Goal: Task Accomplishment & Management: Use online tool/utility

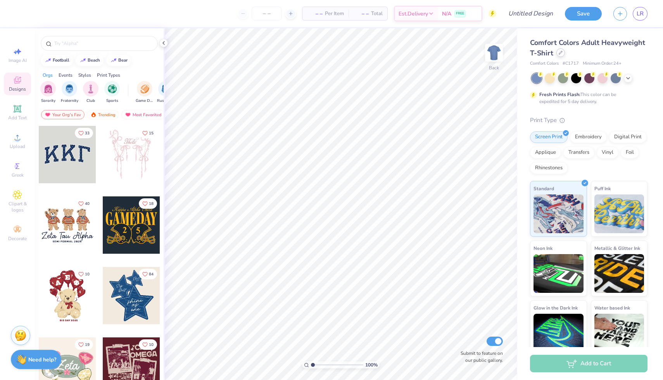
click at [559, 52] on icon at bounding box center [561, 53] width 4 height 4
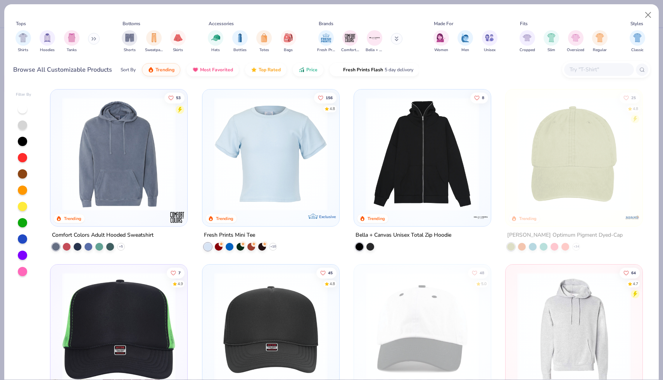
scroll to position [1364, 0]
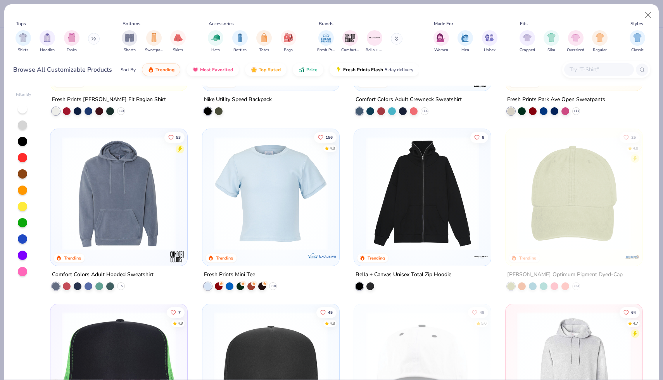
click at [287, 202] on img at bounding box center [270, 194] width 121 height 114
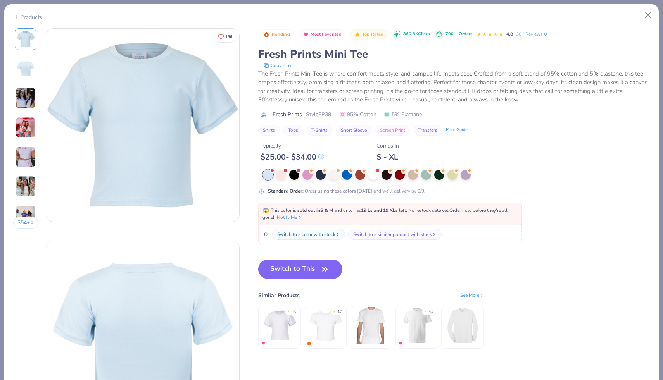
click at [26, 94] on img at bounding box center [25, 98] width 21 height 21
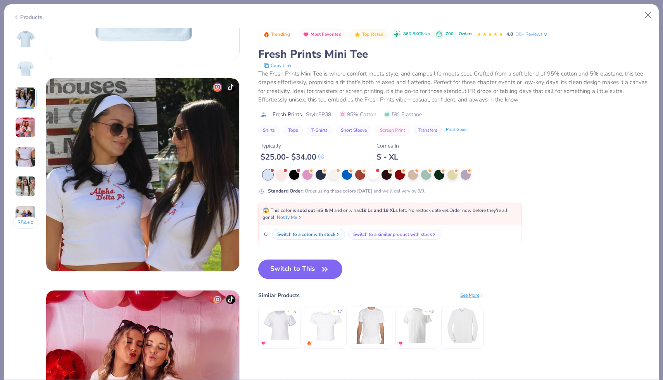
scroll to position [425, 0]
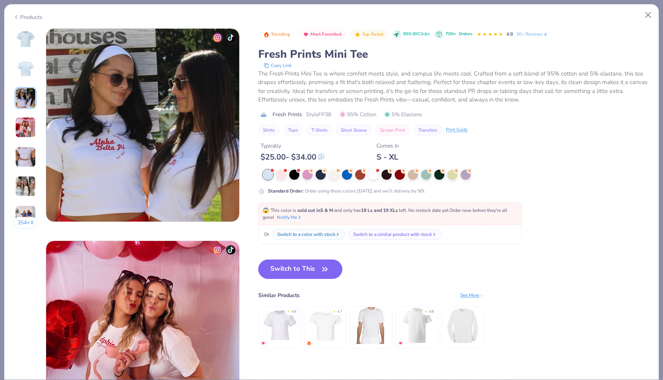
click at [22, 126] on img at bounding box center [25, 127] width 21 height 21
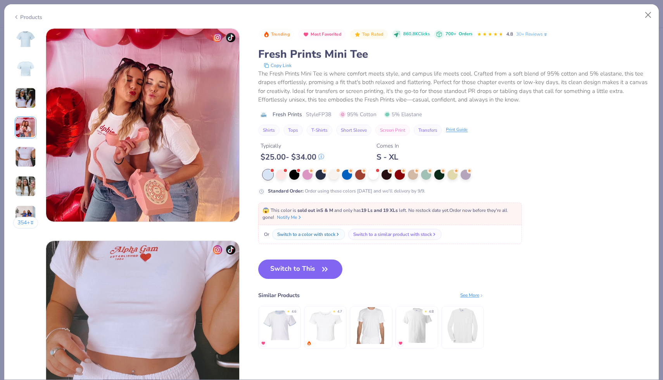
click at [21, 158] on img at bounding box center [25, 157] width 21 height 21
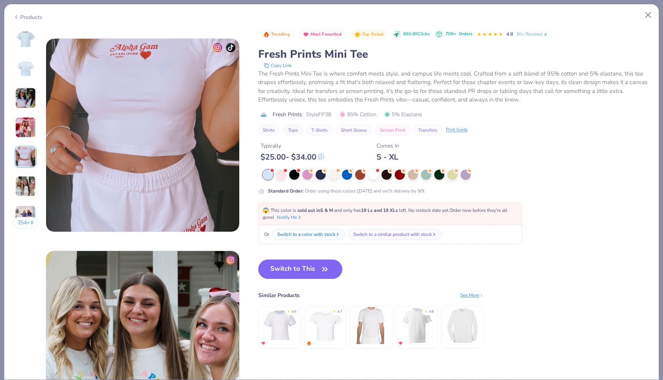
scroll to position [850, 0]
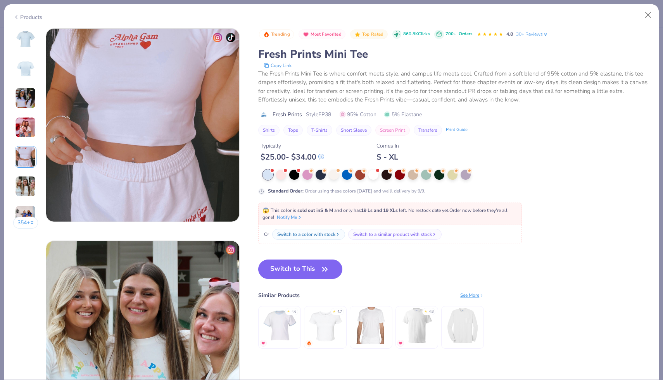
click at [23, 190] on img at bounding box center [25, 186] width 21 height 21
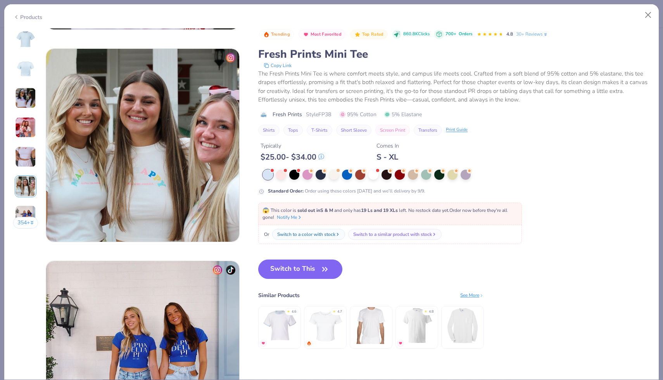
scroll to position [1063, 0]
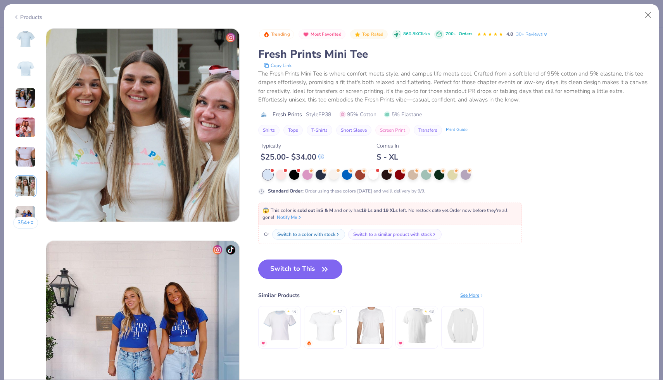
click at [285, 275] on button "Switch to This" at bounding box center [300, 269] width 84 height 19
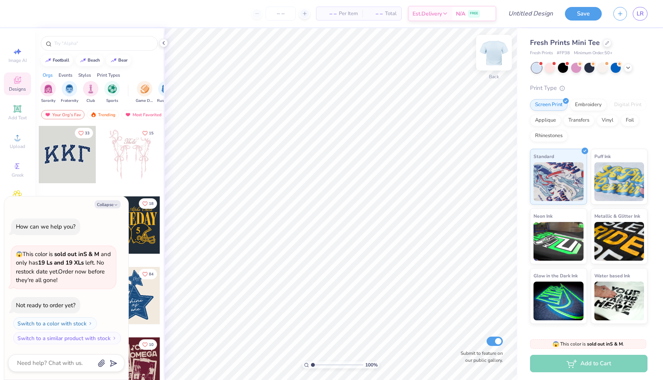
click at [488, 57] on img at bounding box center [494, 52] width 31 height 31
click at [16, 118] on span "Add Text" at bounding box center [17, 118] width 19 height 6
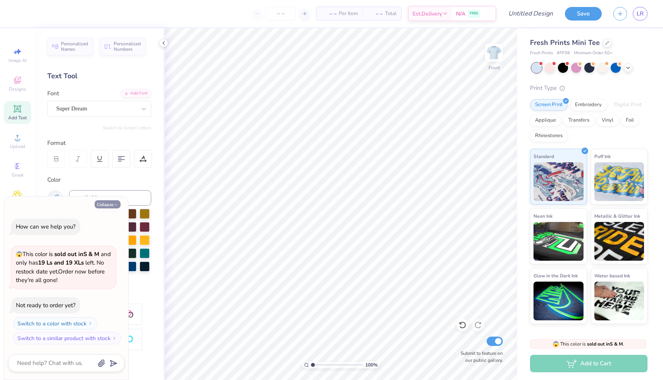
click at [110, 207] on button "Collapse" at bounding box center [108, 205] width 26 height 8
type textarea "x"
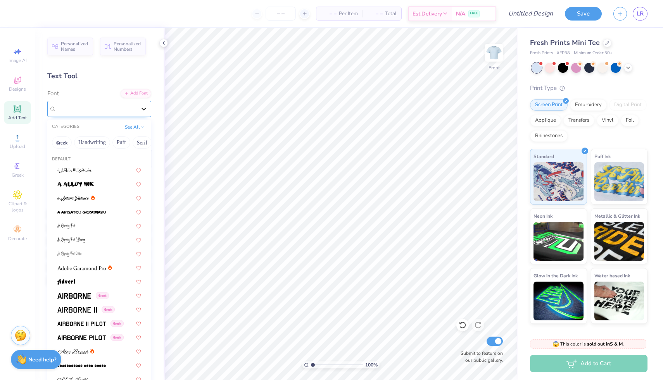
click at [137, 110] on div at bounding box center [144, 109] width 14 height 14
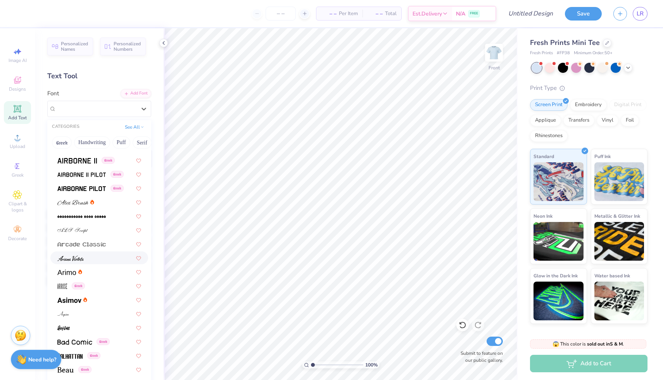
scroll to position [151, 0]
click at [100, 203] on div at bounding box center [99, 201] width 84 height 8
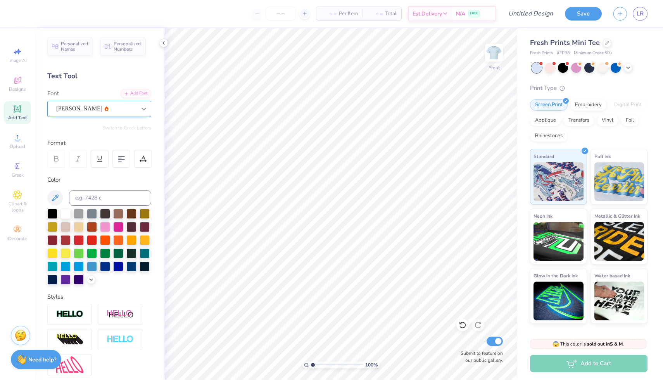
click at [140, 109] on icon at bounding box center [144, 109] width 8 height 8
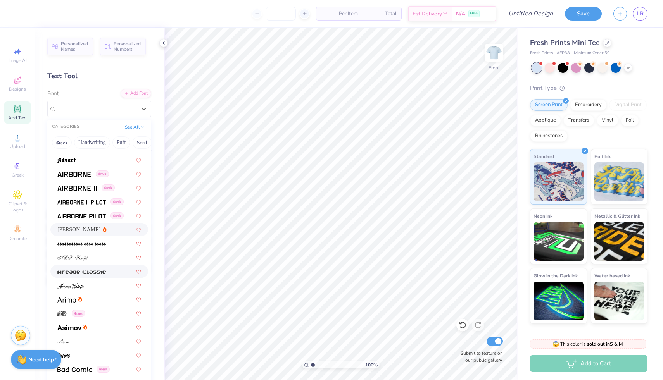
scroll to position [244, 0]
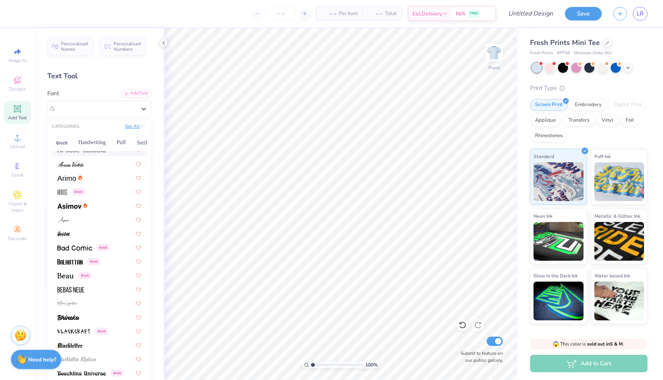
click at [131, 127] on button "See All" at bounding box center [135, 127] width 24 height 8
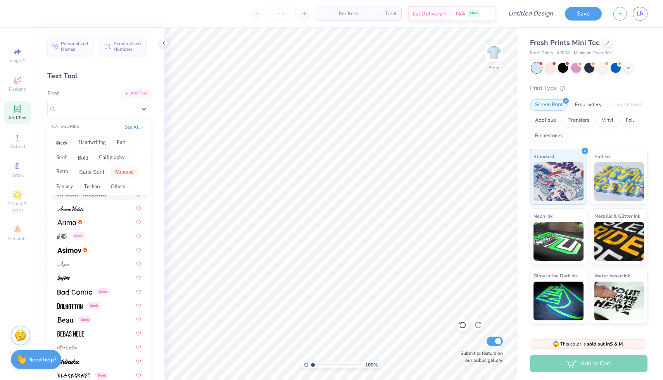
click at [116, 172] on button "Minimal" at bounding box center [124, 172] width 27 height 12
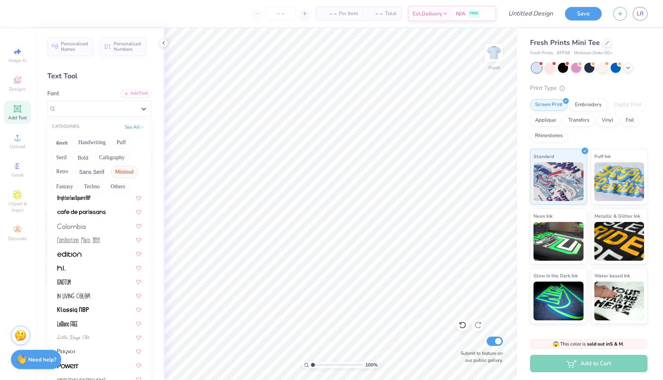
scroll to position [148, 0]
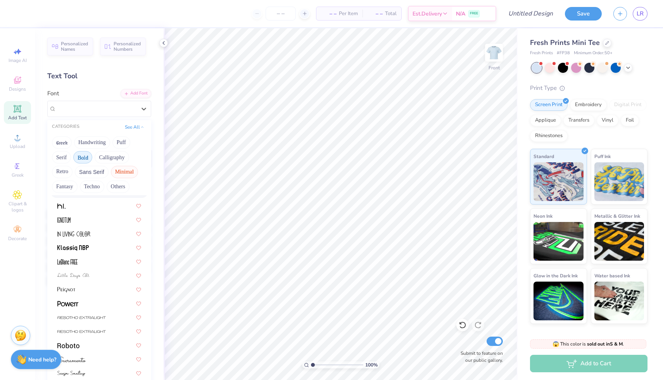
click at [78, 158] on button "Bold" at bounding box center [82, 157] width 19 height 12
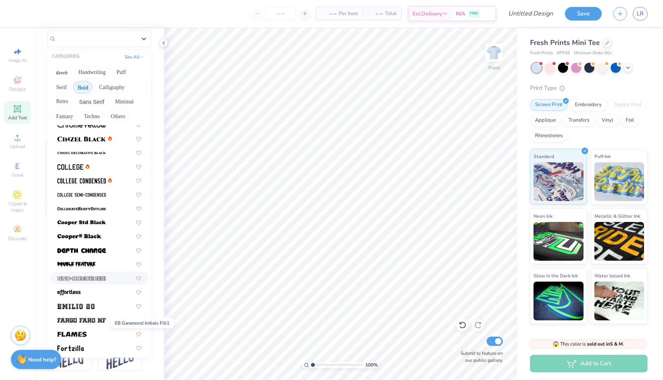
scroll to position [0, 0]
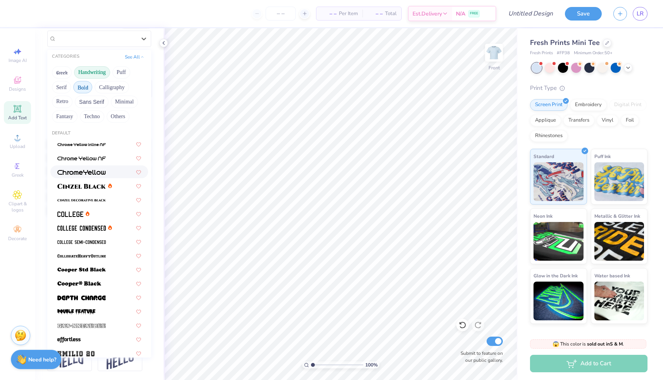
click at [95, 71] on button "Handwriting" at bounding box center [92, 72] width 36 height 12
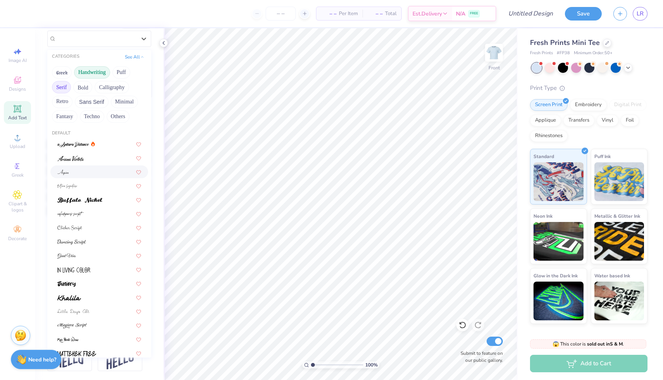
click at [64, 86] on button "Serif" at bounding box center [61, 87] width 19 height 12
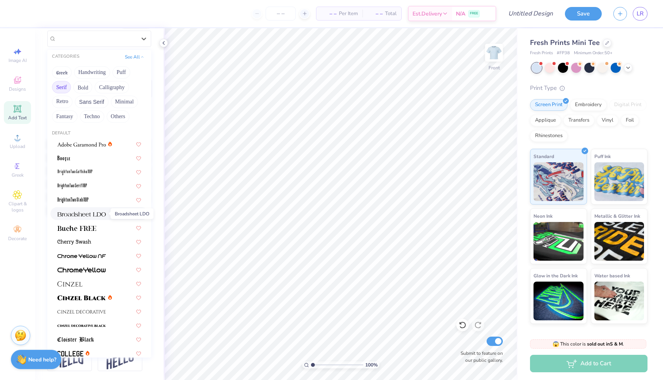
click at [84, 215] on img at bounding box center [81, 214] width 48 height 5
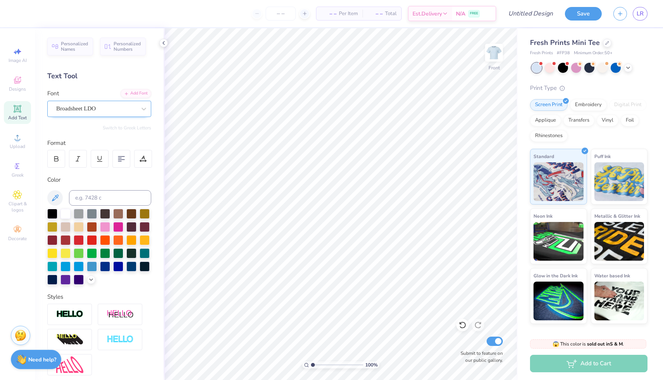
click at [119, 111] on div "Broadsheet LDO" at bounding box center [95, 109] width 81 height 12
click at [145, 105] on icon at bounding box center [144, 109] width 8 height 8
click at [121, 116] on div "Broadsheet LDO" at bounding box center [99, 109] width 104 height 16
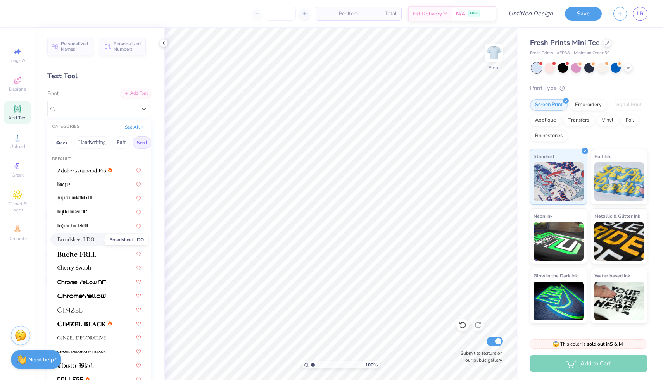
click at [89, 241] on span "Broadsheet LDO" at bounding box center [75, 240] width 37 height 8
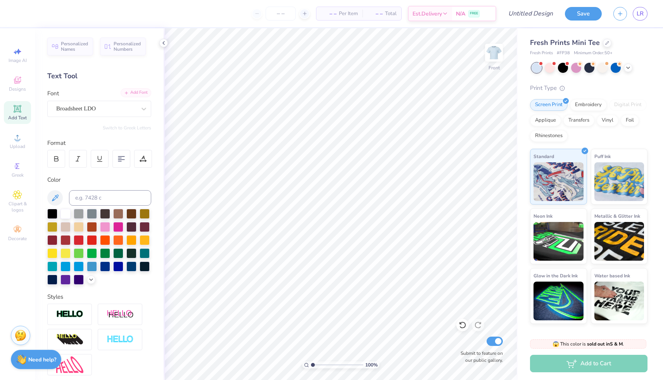
click at [145, 96] on div "Add Font" at bounding box center [136, 92] width 31 height 9
click at [81, 109] on div "Broadsheet LDO" at bounding box center [95, 109] width 81 height 12
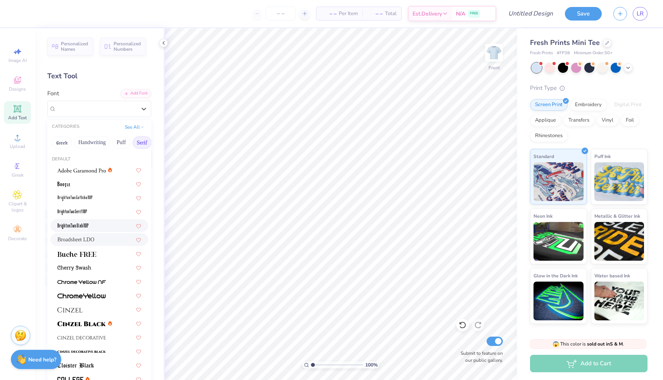
click at [308, 183] on div "– – Per Item – – Total Est. Delivery N/A FREE Design Title Save LR Image AI Des…" at bounding box center [331, 190] width 663 height 380
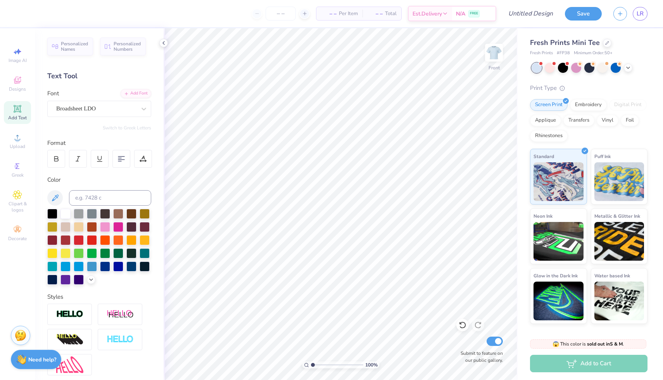
click at [19, 101] on div "Add Text" at bounding box center [17, 112] width 27 height 23
click at [129, 104] on div at bounding box center [96, 109] width 80 height 10
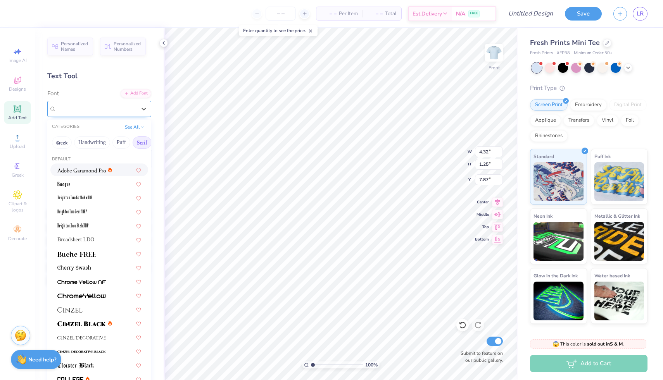
click at [115, 112] on div "Super Dream" at bounding box center [96, 108] width 80 height 9
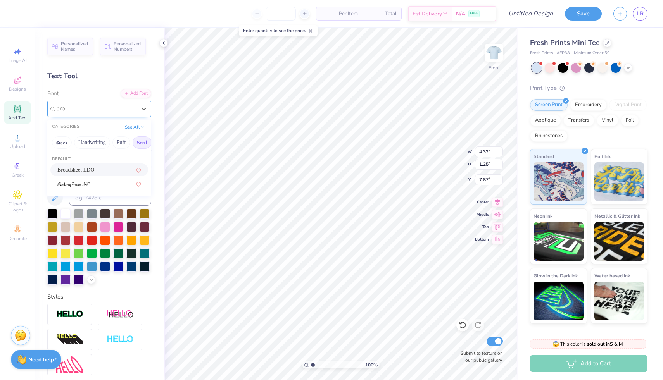
click at [94, 169] on span "Broadsheet LDO" at bounding box center [75, 170] width 37 height 8
type input "bro"
type input "4.80"
type input "1.17"
type input "7.91"
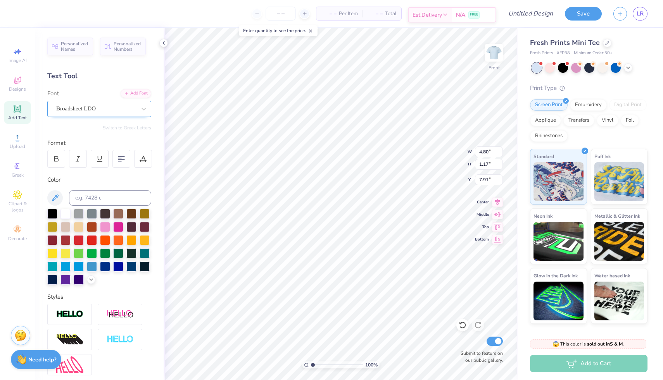
scroll to position [1, 0]
type textarea "PI BETA PHI"
type input "7.12"
type input "7.89"
type input "3.00"
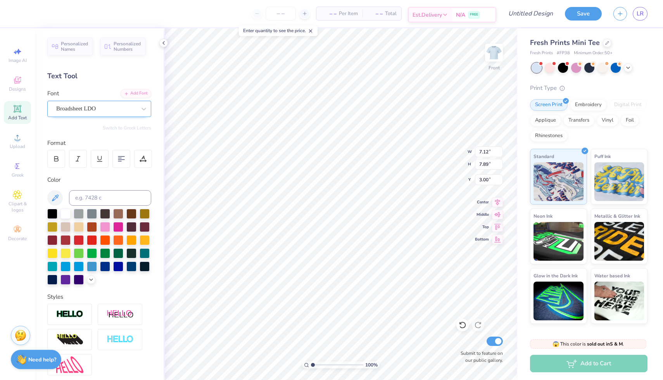
type textarea "PI BETA PHI"
type textarea "P"
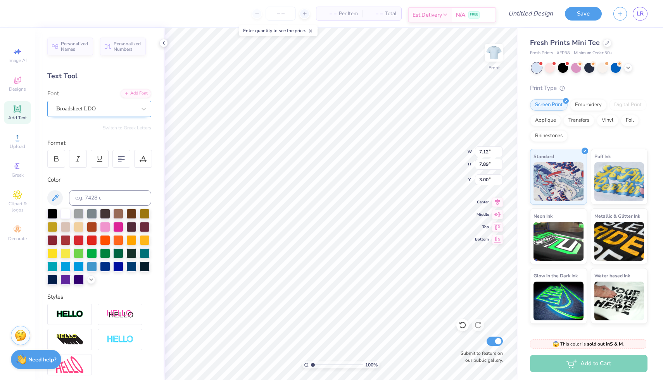
type textarea "PI"
type input "3.00"
type input "3.31"
type input "2.57"
click at [55, 239] on div at bounding box center [52, 240] width 10 height 10
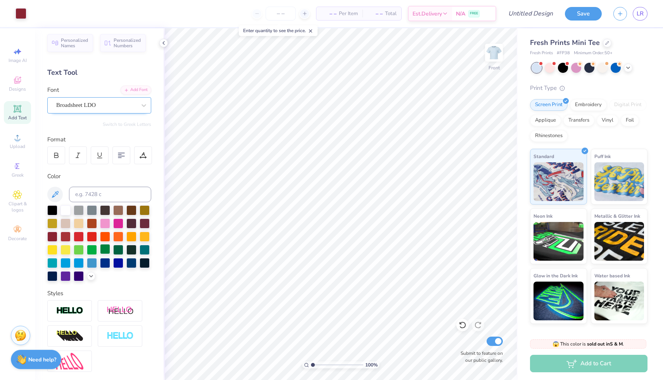
scroll to position [0, 0]
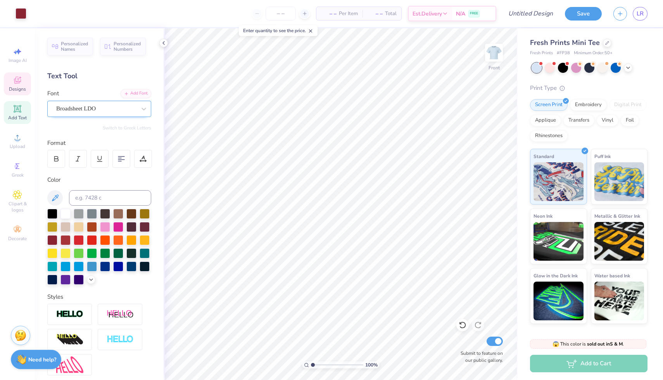
click at [24, 83] on div "Designs" at bounding box center [17, 84] width 27 height 23
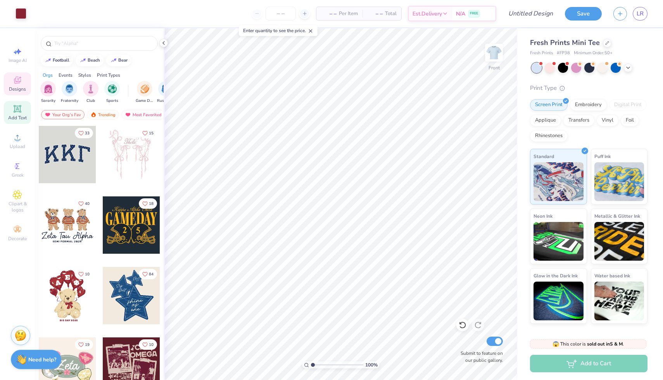
click at [15, 114] on div "Add Text" at bounding box center [17, 112] width 27 height 23
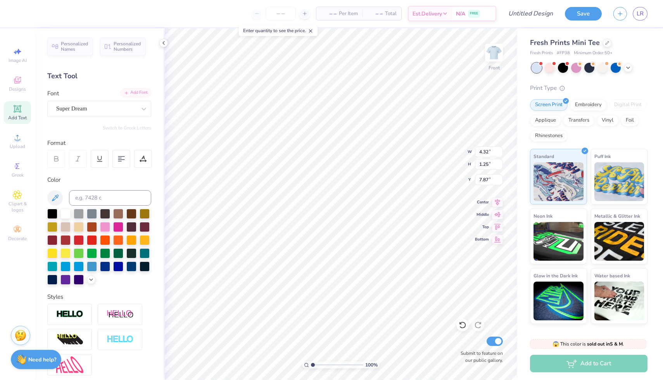
type textarea "TXT"
click at [137, 162] on div at bounding box center [143, 159] width 18 height 18
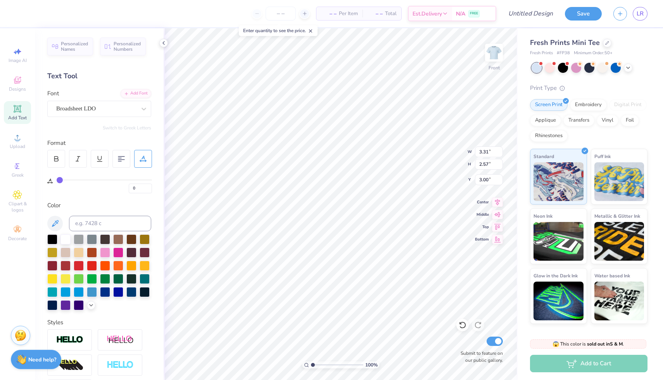
type input "2"
type input "3"
type input "4"
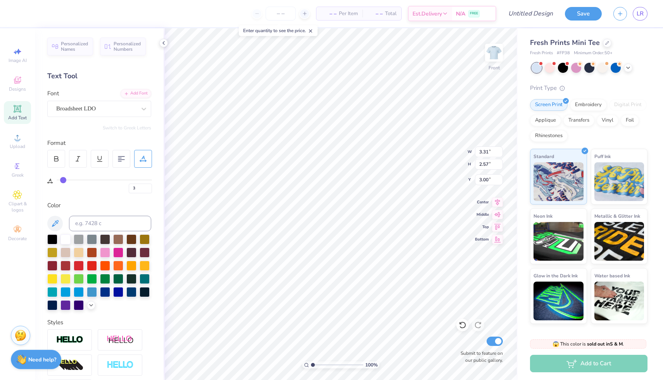
type input "4"
type input "5"
type input "6"
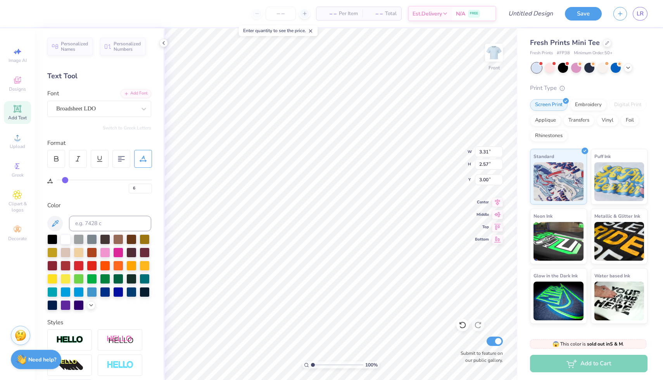
type input "7"
type input "8"
type input "9"
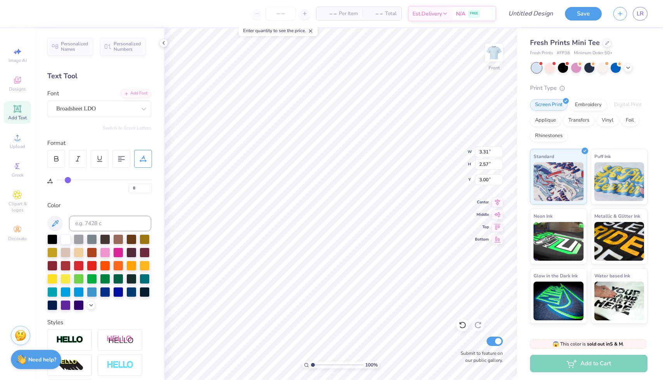
type input "9"
type input "10"
type input "11"
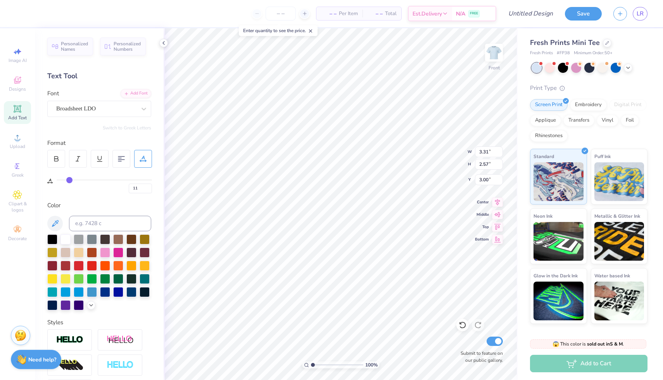
type input "12"
drag, startPoint x: 61, startPoint y: 180, endPoint x: 69, endPoint y: 180, distance: 8.2
click at [71, 181] on input "range" at bounding box center [104, 180] width 95 height 1
type input "14"
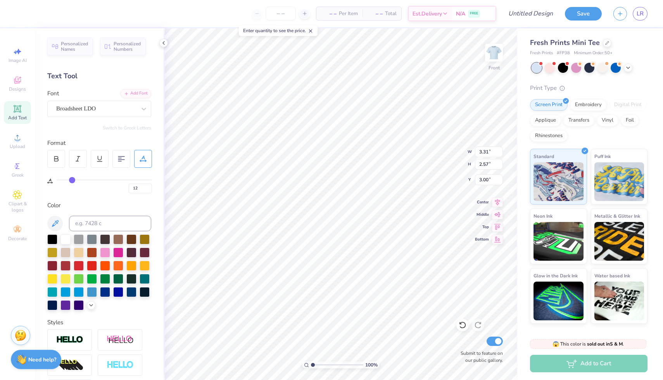
type input "14"
type input "20"
type input "24"
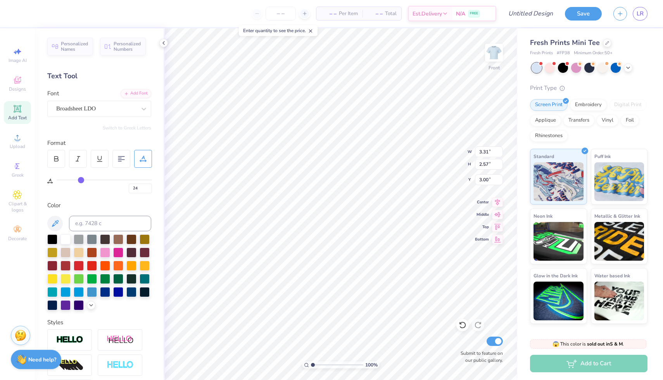
type input "27"
type input "30"
drag, startPoint x: 69, startPoint y: 180, endPoint x: 86, endPoint y: 180, distance: 16.7
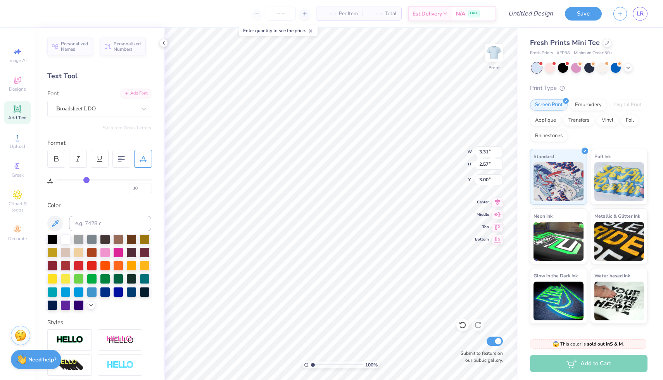
click at [86, 180] on input "range" at bounding box center [104, 180] width 95 height 1
type input "29"
type input "27"
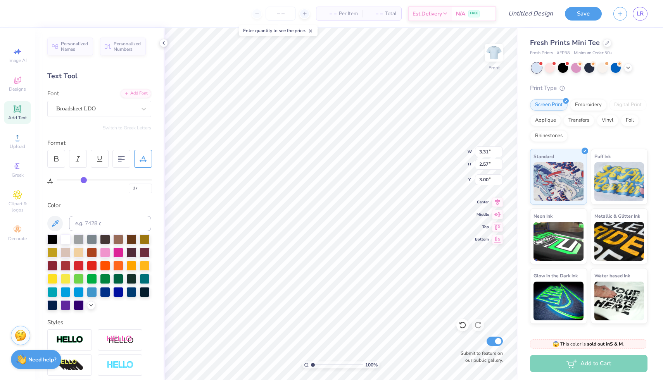
type input "26"
type input "25"
type input "24"
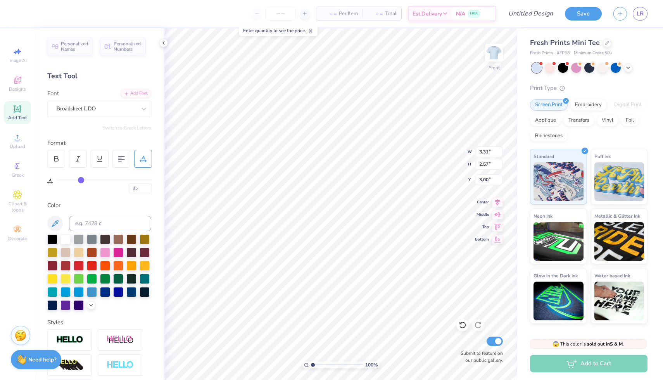
type input "24"
drag, startPoint x: 86, startPoint y: 180, endPoint x: 81, endPoint y: 180, distance: 5.4
click at [81, 180] on input "range" at bounding box center [104, 180] width 95 height 1
type input "22"
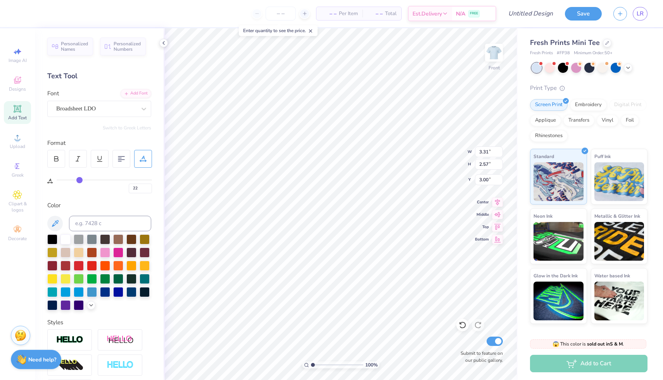
type input "21"
type input "20"
type input "19"
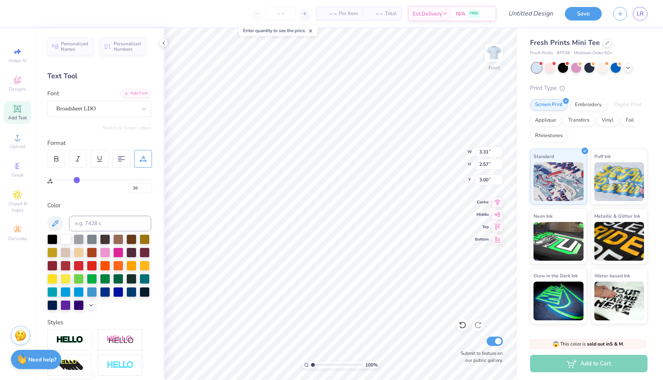
type input "19"
drag, startPoint x: 81, startPoint y: 180, endPoint x: 76, endPoint y: 180, distance: 4.3
type input "19"
click at [76, 180] on input "range" at bounding box center [104, 180] width 95 height 1
click at [14, 200] on div "Clipart & logos" at bounding box center [17, 201] width 27 height 29
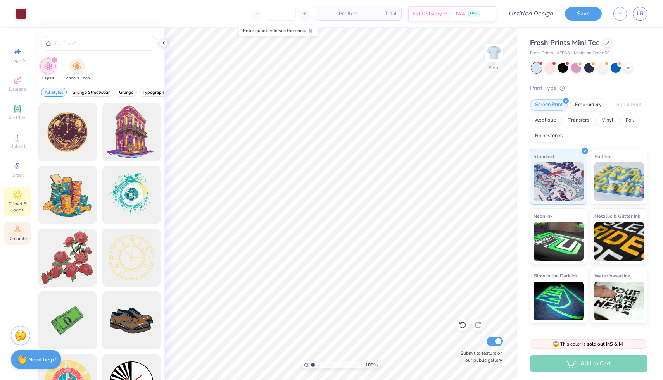
click at [12, 240] on span "Decorate" at bounding box center [17, 239] width 19 height 6
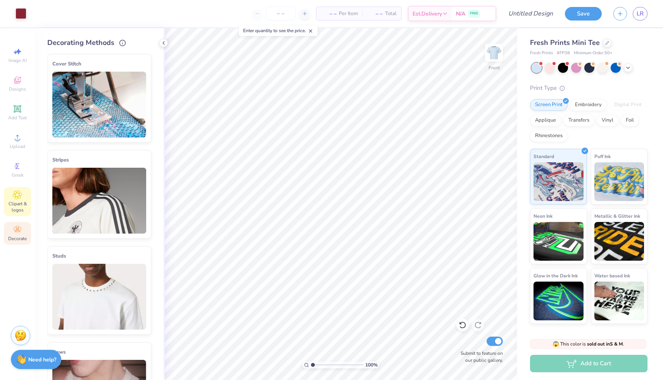
click at [19, 202] on span "Clipart & logos" at bounding box center [17, 207] width 27 height 12
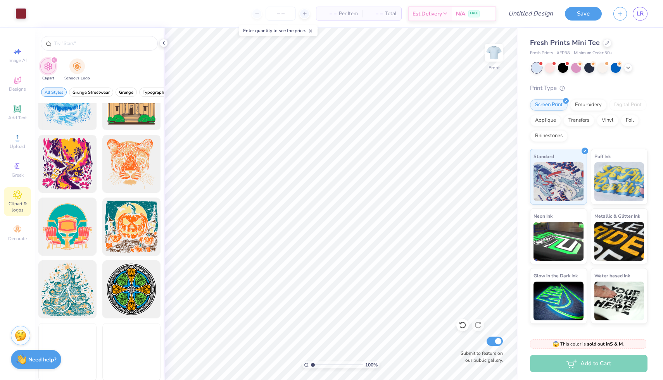
scroll to position [1770, 0]
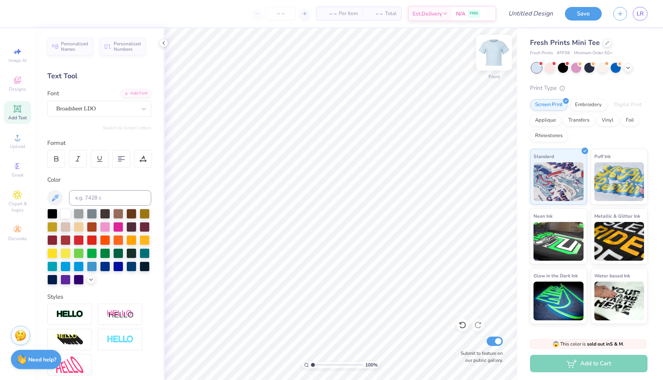
click at [501, 48] on img at bounding box center [494, 52] width 31 height 31
click at [18, 87] on span "Designs" at bounding box center [17, 89] width 17 height 6
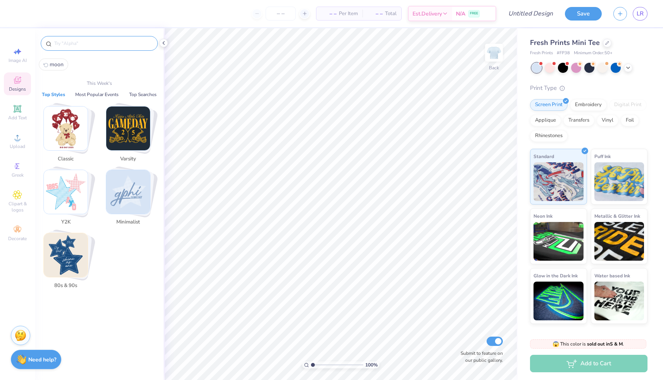
click at [102, 43] on input "text" at bounding box center [103, 44] width 99 height 8
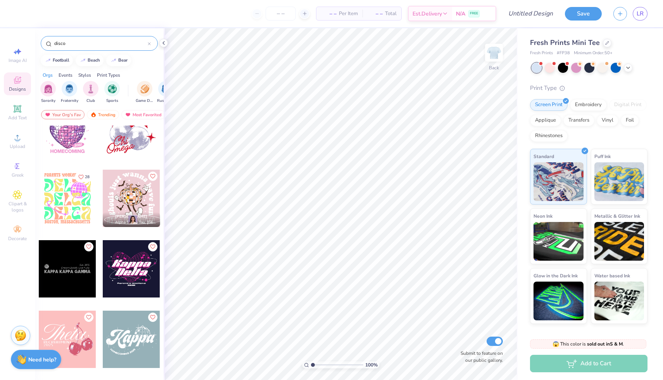
scroll to position [0, 0]
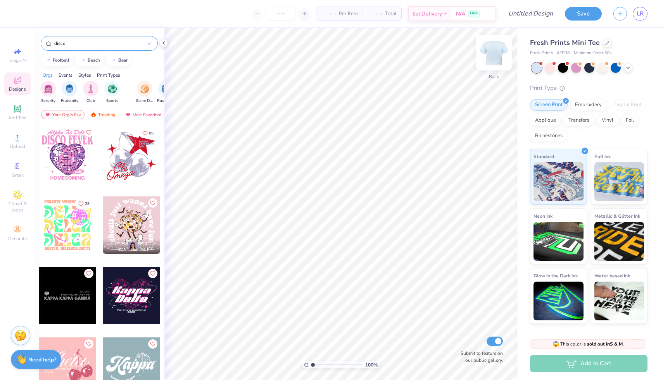
type input "disco"
click at [496, 48] on img at bounding box center [494, 52] width 31 height 31
click at [147, 160] on div at bounding box center [131, 154] width 57 height 57
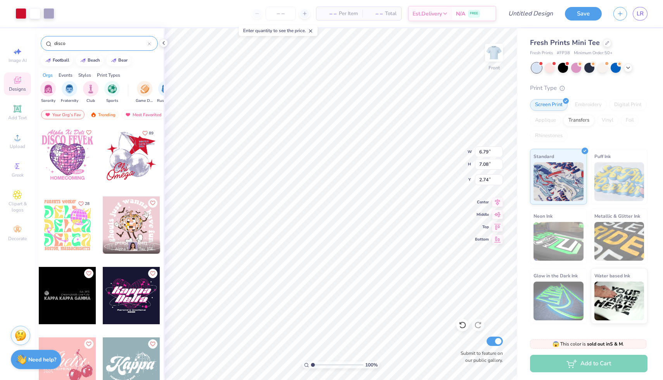
type input "2.74"
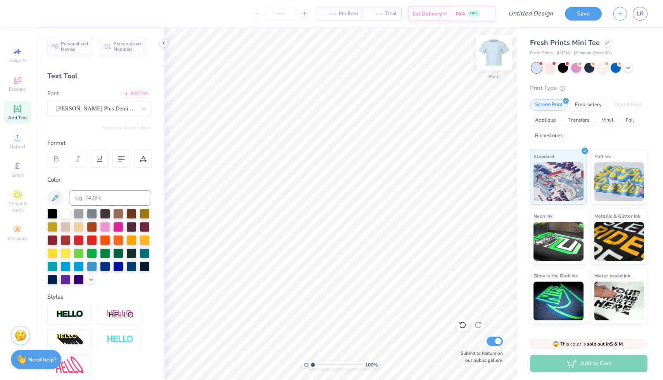
click at [494, 50] on img at bounding box center [494, 52] width 31 height 31
click at [17, 91] on span "Designs" at bounding box center [17, 89] width 17 height 6
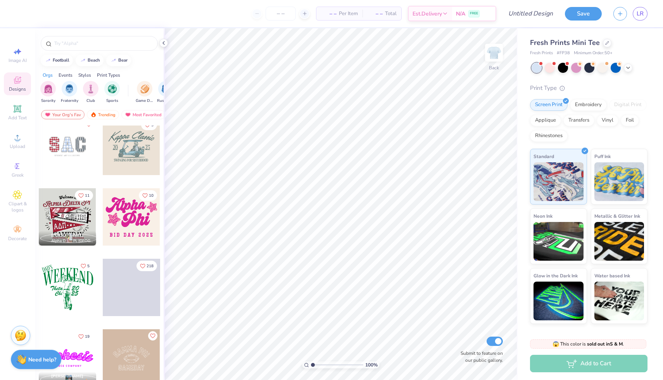
scroll to position [1068, 0]
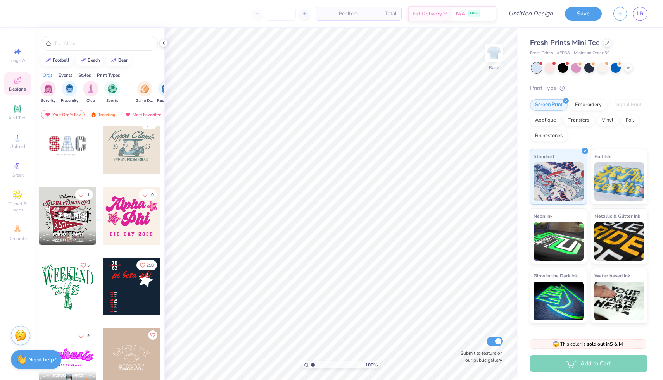
click at [77, 218] on div at bounding box center [67, 216] width 57 height 57
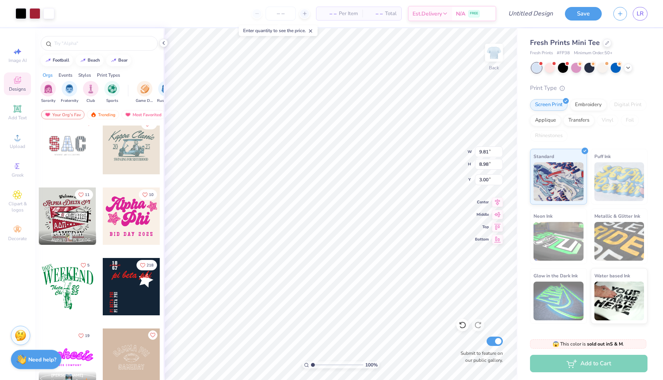
type input "9.81"
type input "8.98"
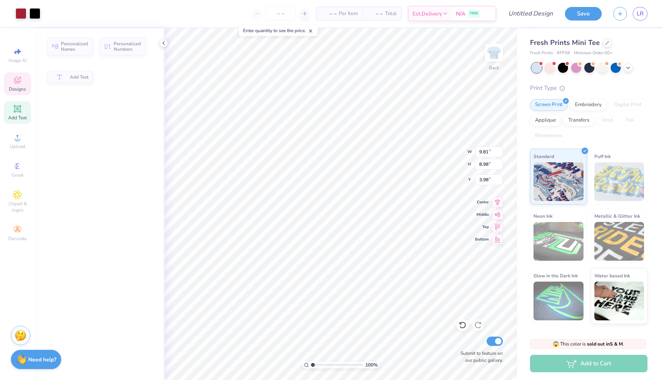
type input "9.65"
type input "1.49"
type input "3.98"
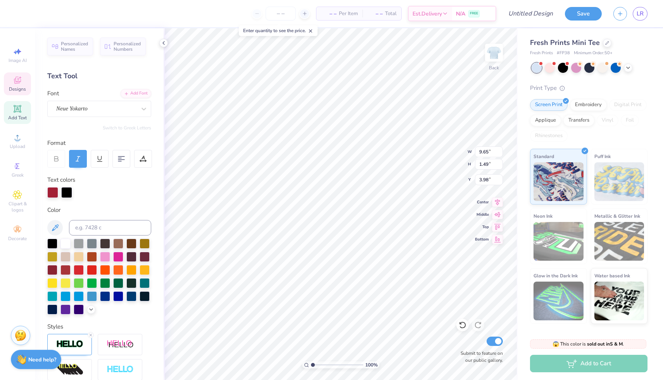
scroll to position [0, 0]
click at [462, 324] on icon at bounding box center [463, 326] width 8 height 8
type textarea "Pi Beta Phi"
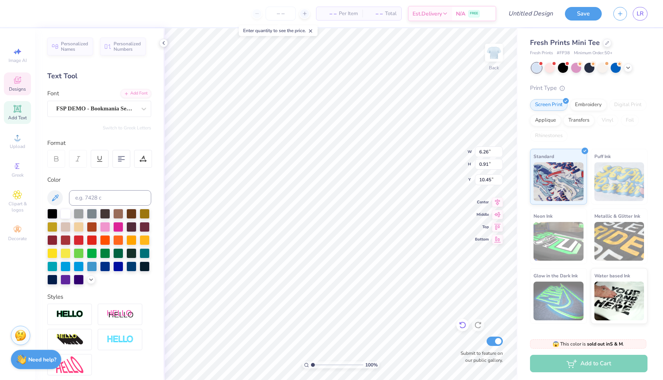
type textarea "HOMECOMING"
type textarea "ALBURQUEQUE, [US_STATE]"
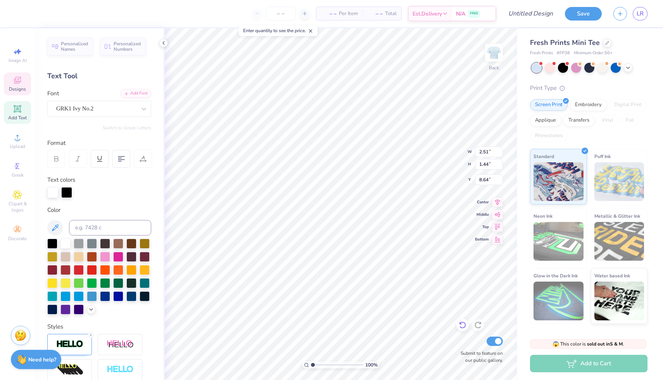
type input "2.51"
type input "1.44"
type input "8.64"
type textarea "PBF"
type input "7.19"
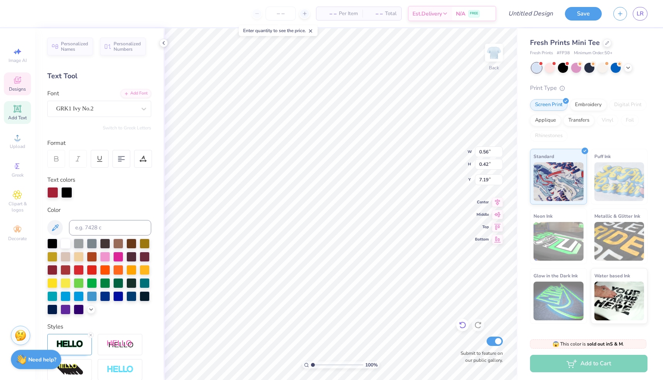
type textarea "26"
click at [464, 326] on icon at bounding box center [463, 326] width 8 height 8
type input "7.19"
click at [464, 327] on icon at bounding box center [463, 326] width 8 height 8
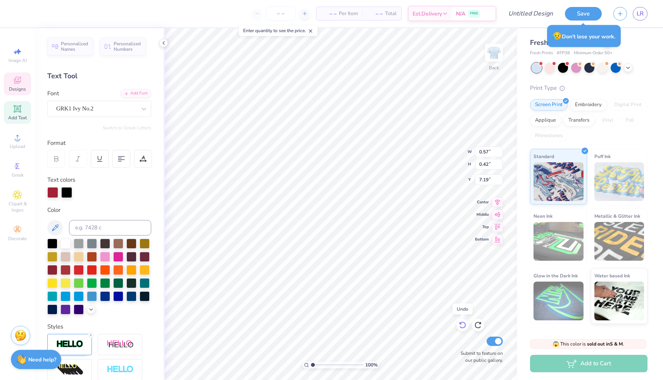
click at [464, 327] on icon at bounding box center [463, 326] width 8 height 8
type input "0.56"
click at [460, 323] on icon at bounding box center [463, 326] width 8 height 8
type textarea "1"
type textarea "26"
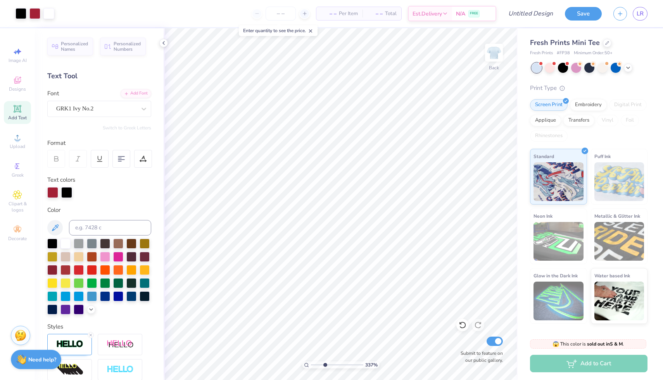
drag, startPoint x: 312, startPoint y: 364, endPoint x: 325, endPoint y: 360, distance: 13.3
type input "3.37"
click at [325, 362] on input "range" at bounding box center [337, 365] width 52 height 7
type input "7.33"
type input "2.45"
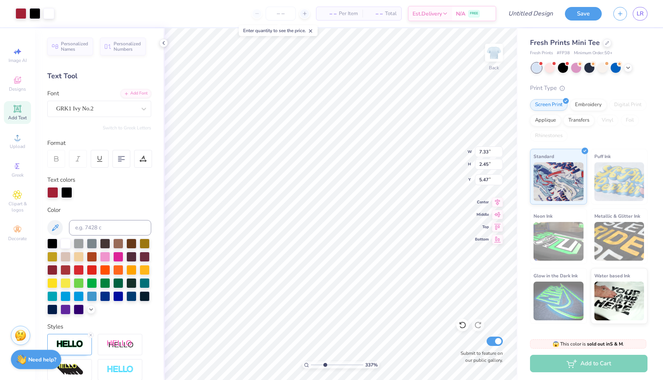
type input "5.44"
type input "4.45"
type input "1.71"
type input "6.76"
type input "7.90"
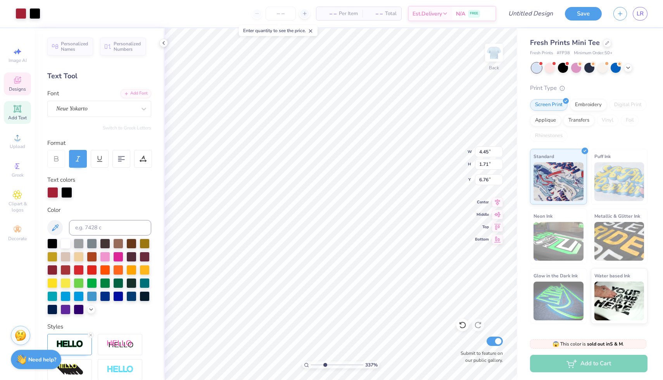
type input "1.40"
type input "4.06"
drag, startPoint x: 325, startPoint y: 364, endPoint x: 316, endPoint y: 361, distance: 9.2
type input "1.69"
click at [316, 362] on input "range" at bounding box center [337, 365] width 52 height 7
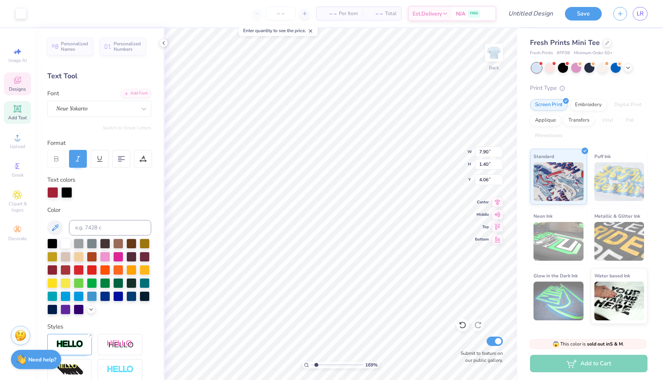
type input "7.08"
type input "1.94"
type input "6.63"
click at [464, 327] on icon at bounding box center [462, 325] width 7 height 7
type input "6.58"
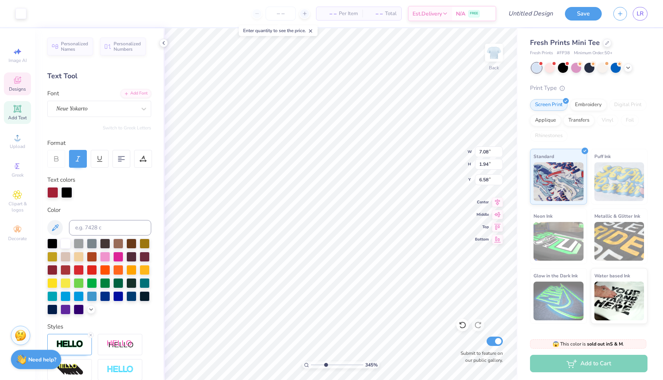
drag, startPoint x: 315, startPoint y: 364, endPoint x: 323, endPoint y: 362, distance: 8.7
type input "3.36"
click at [325, 363] on input "range" at bounding box center [337, 365] width 52 height 7
type input "4.45"
type input "1.71"
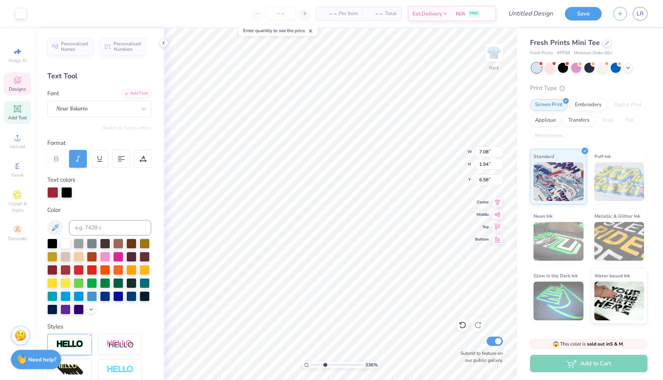
type input "6.81"
type input "7.08"
type input "1.94"
type input "6.58"
type input "4.45"
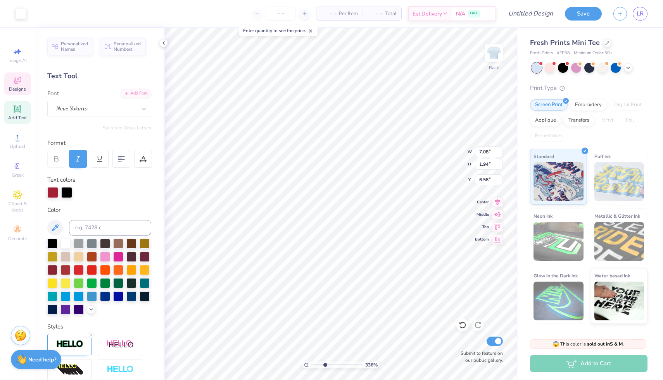
type input "1.71"
type input "6.81"
